Goal: Navigation & Orientation: Find specific page/section

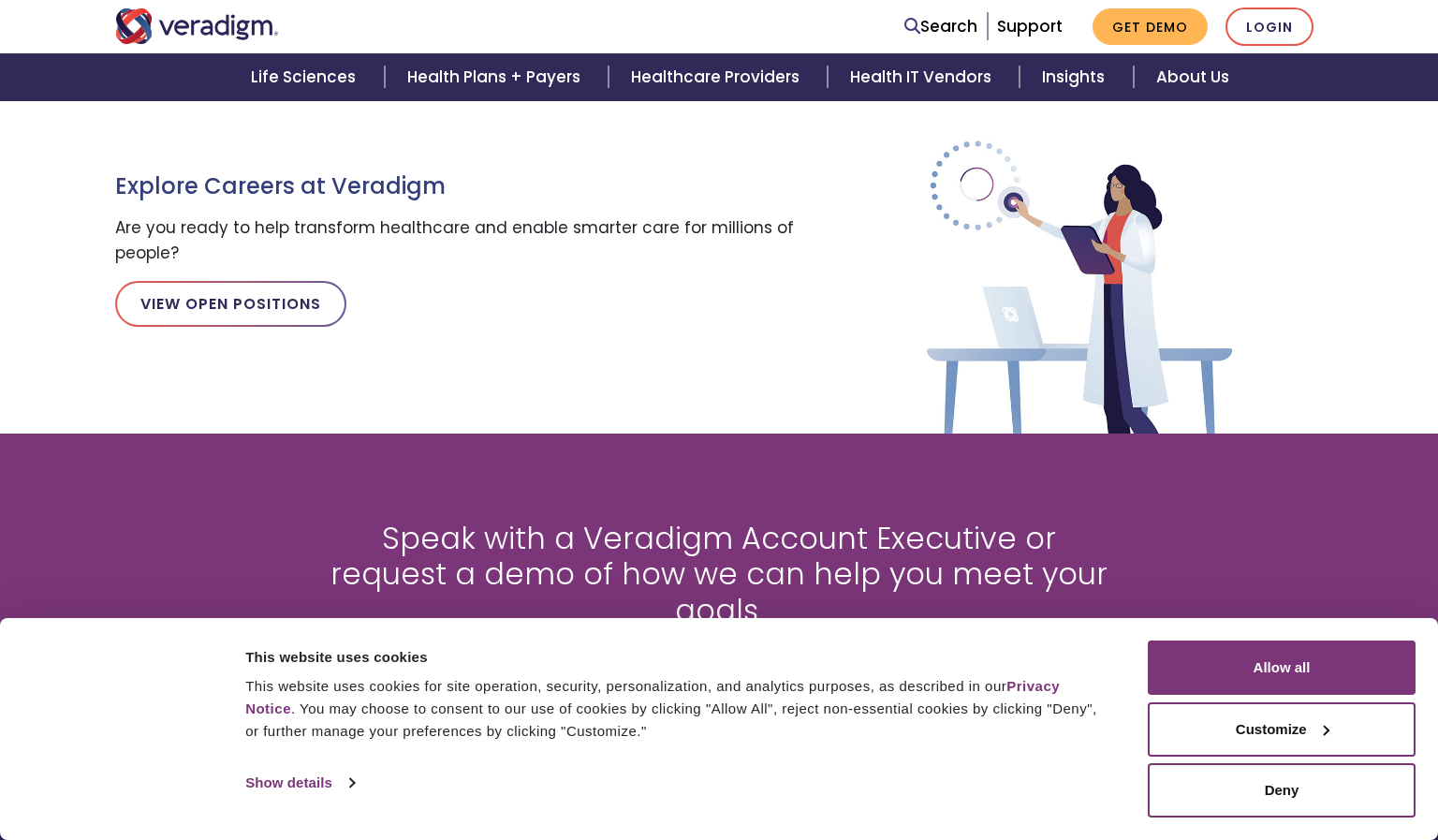
scroll to position [2181, 0]
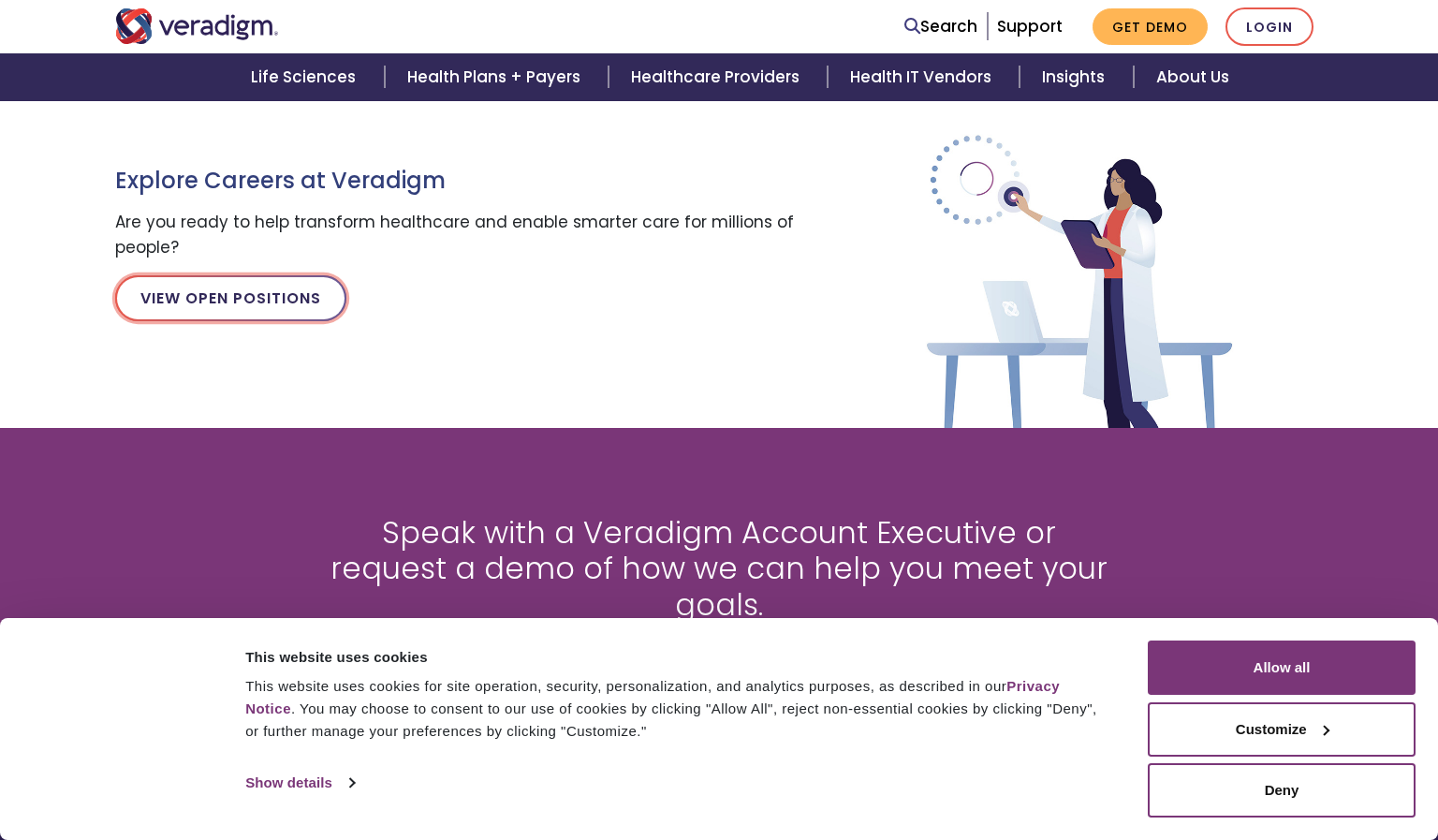
click at [230, 301] on link "View Open Positions" at bounding box center [230, 298] width 231 height 45
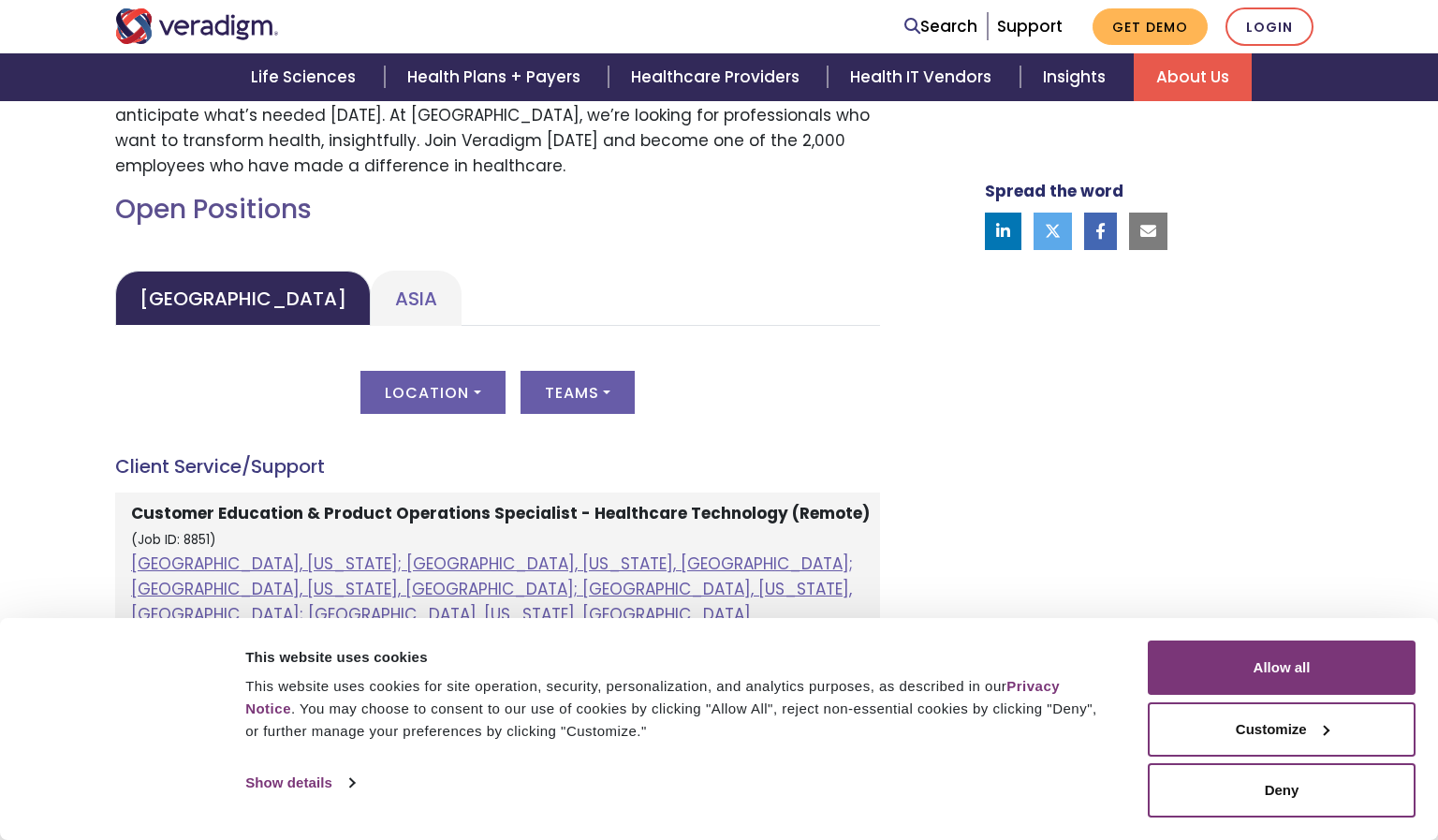
scroll to position [770, 0]
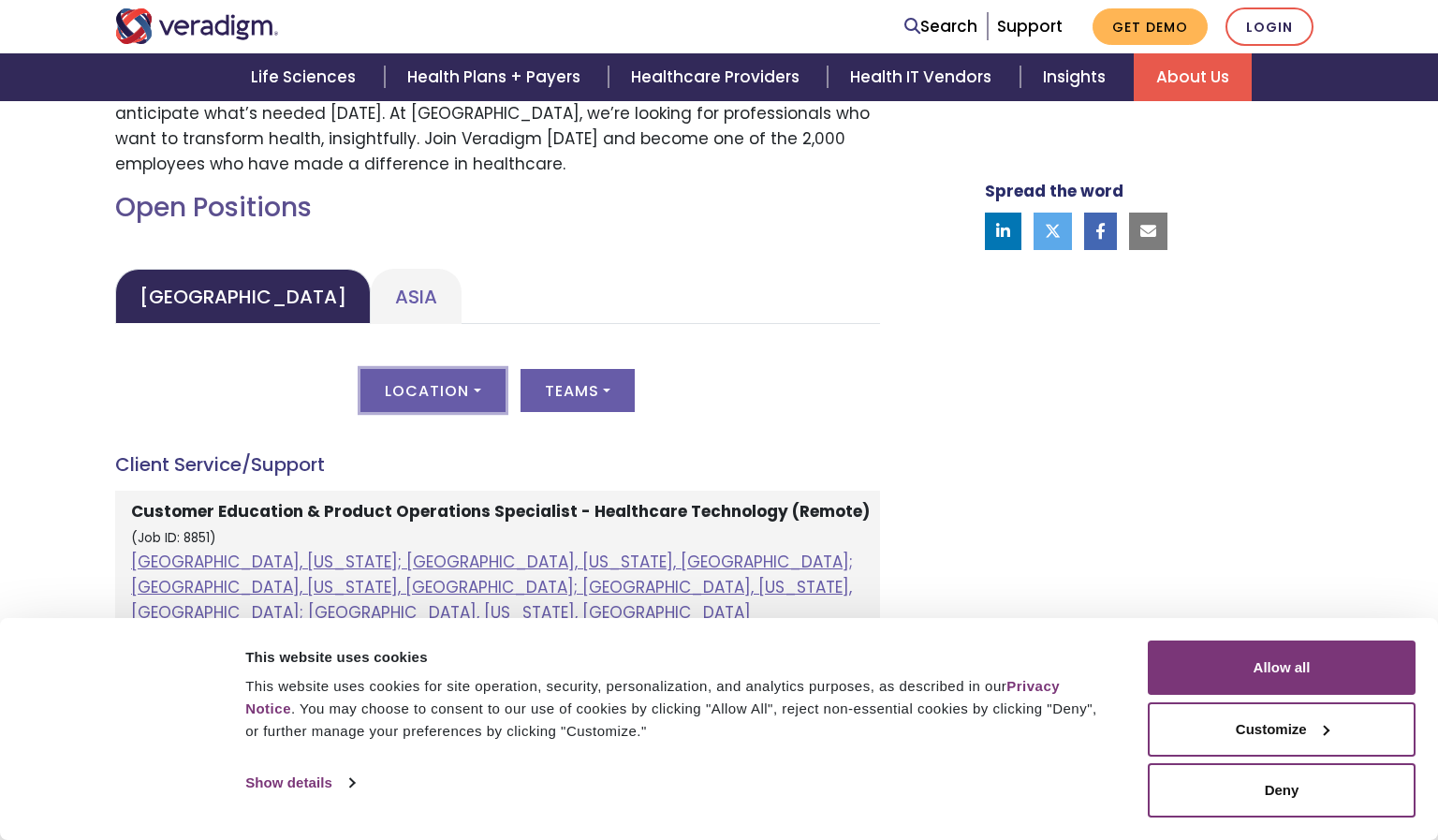
click at [423, 379] on button "Location" at bounding box center [432, 390] width 144 height 43
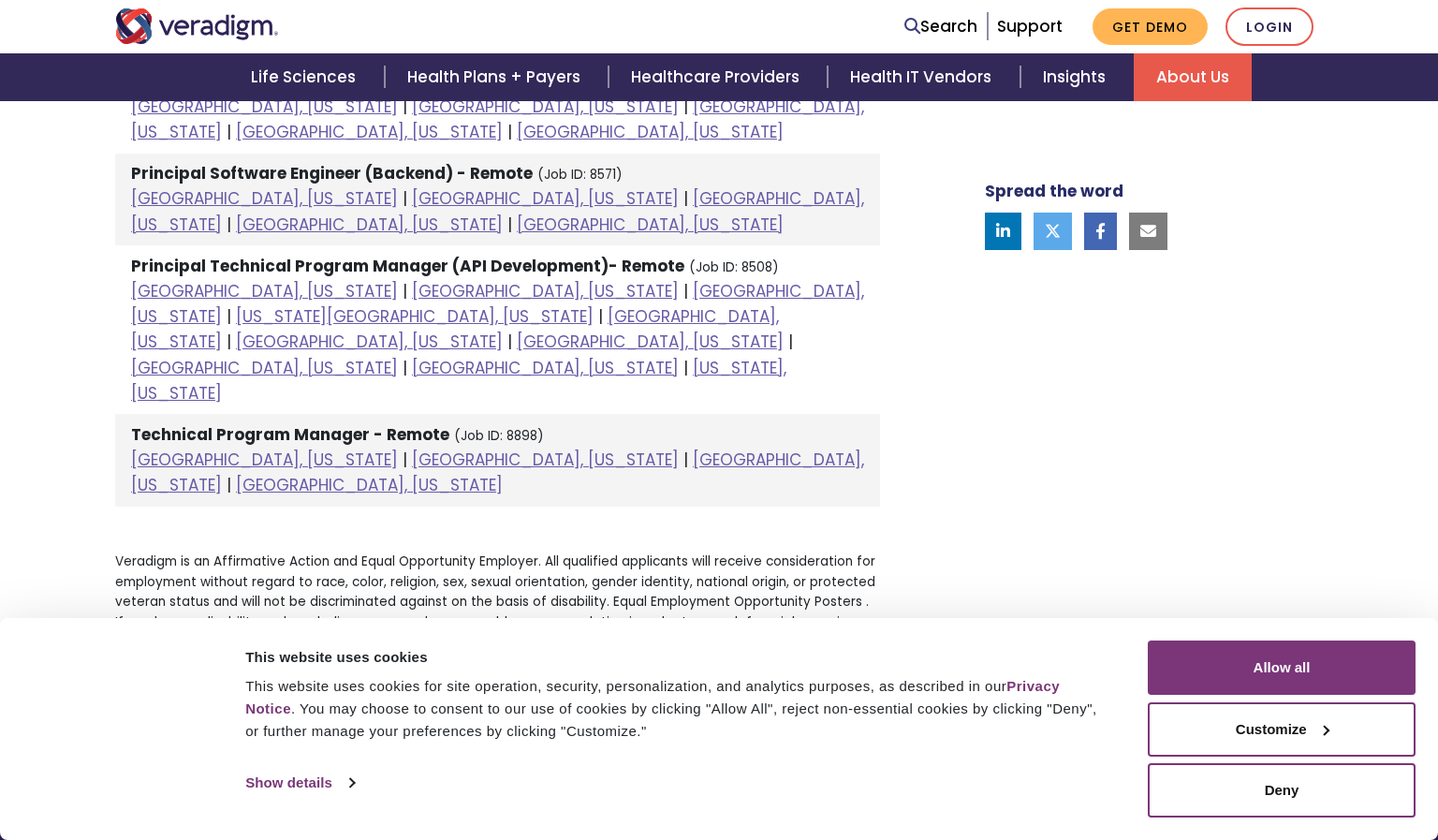
scroll to position [2678, 0]
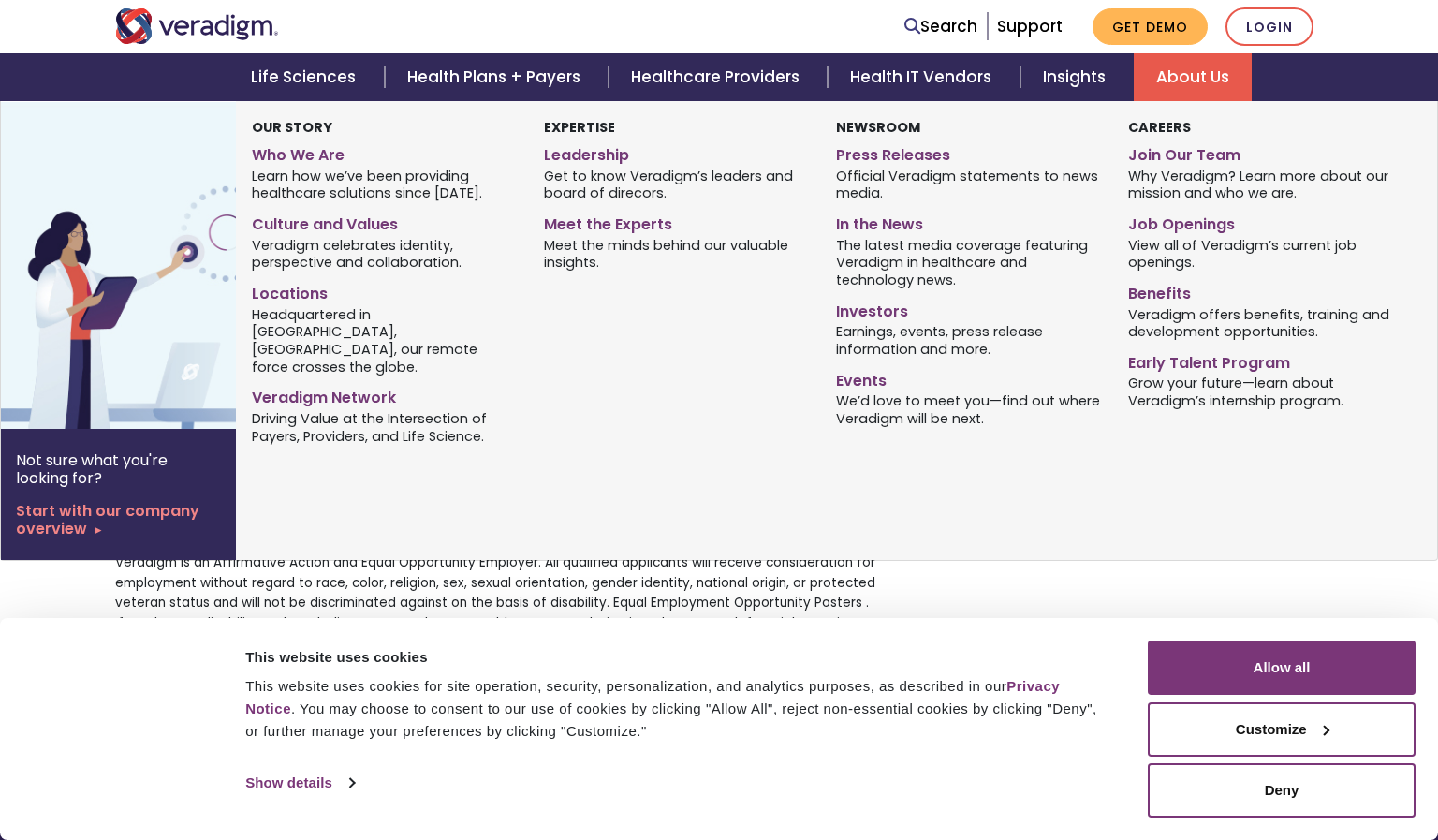
click at [1191, 68] on link "About Us" at bounding box center [1193, 76] width 118 height 48
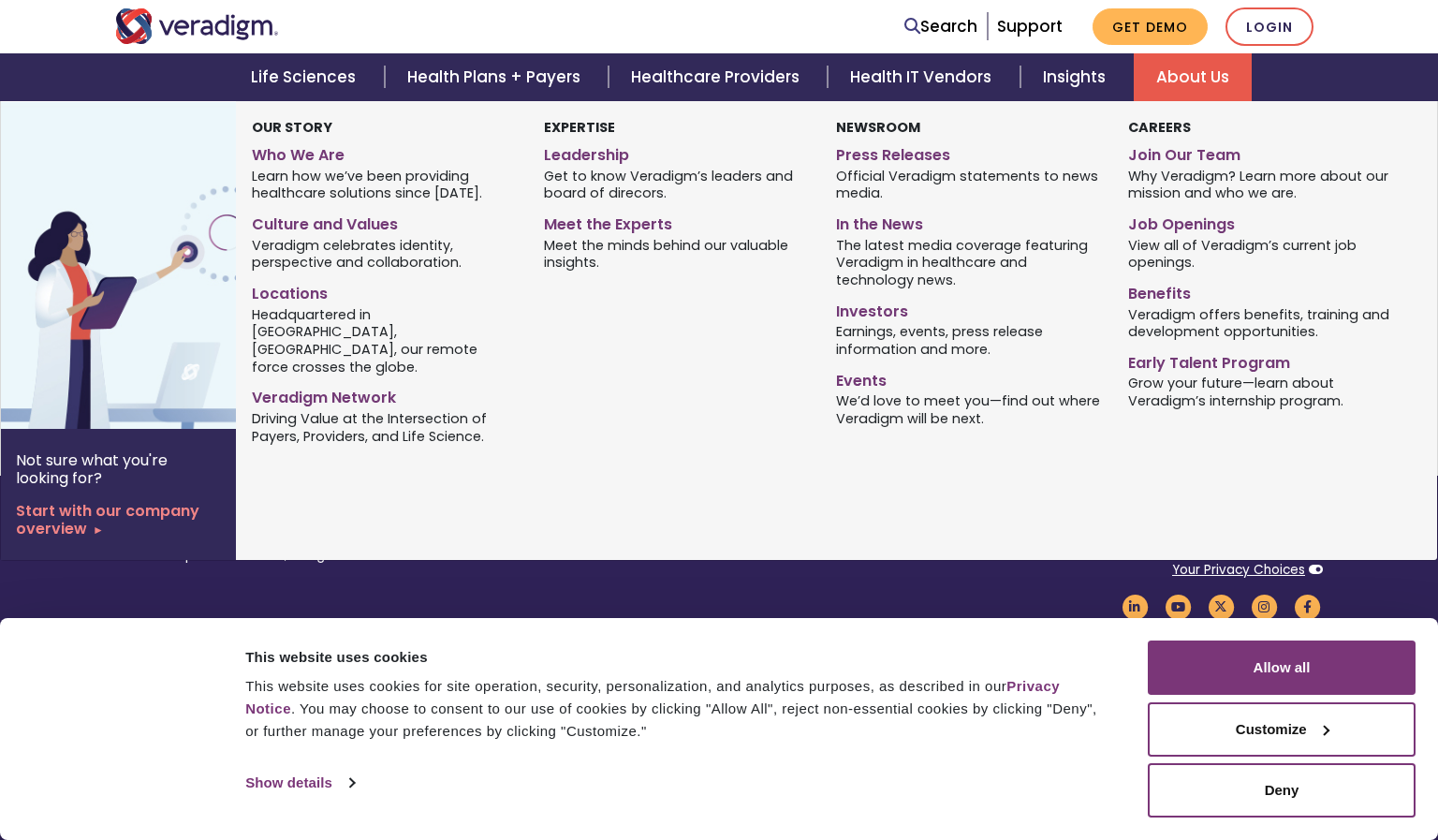
scroll to position [1412, 0]
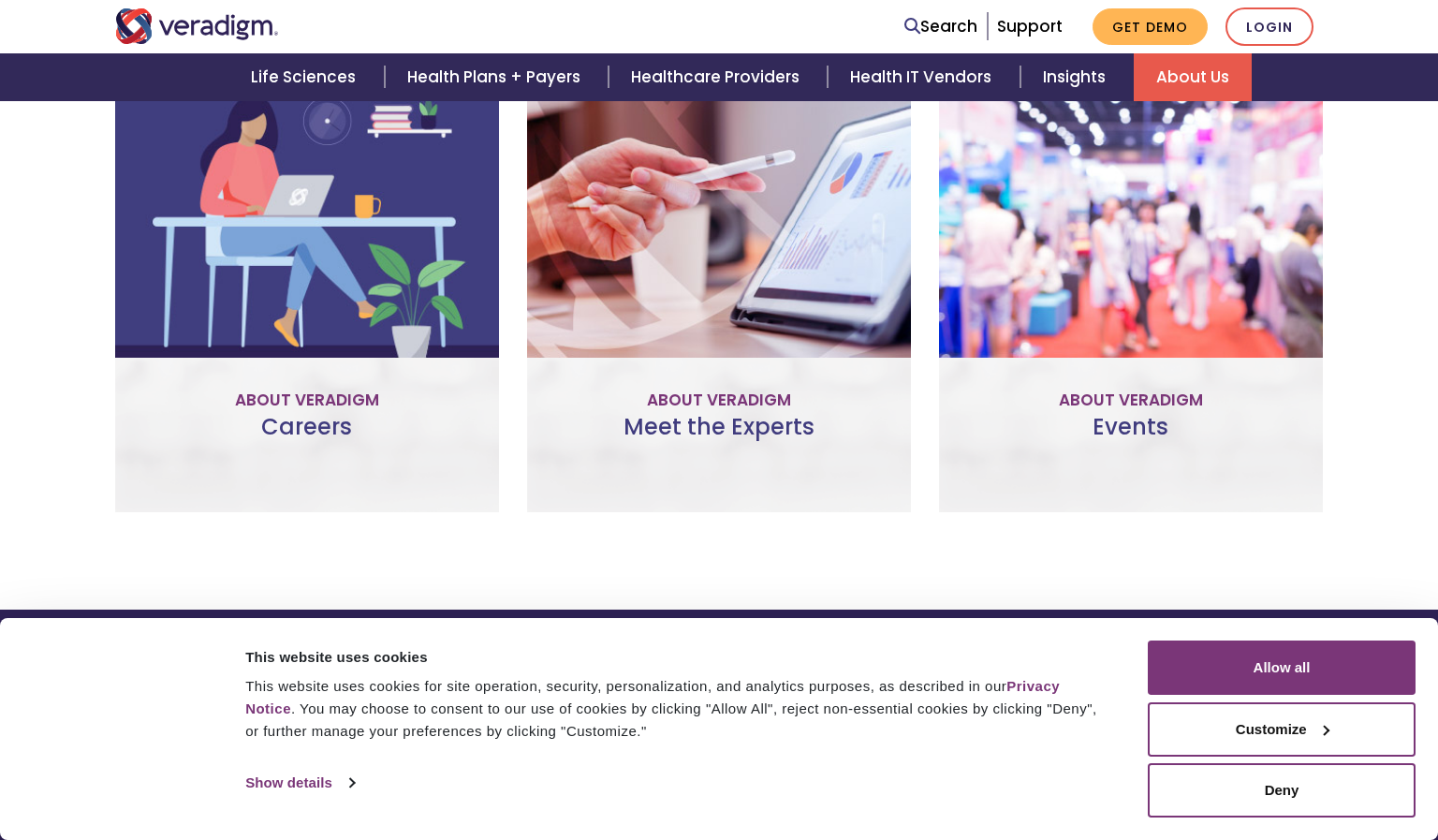
scroll to position [1280, 0]
